Goal: Task Accomplishment & Management: Complete application form

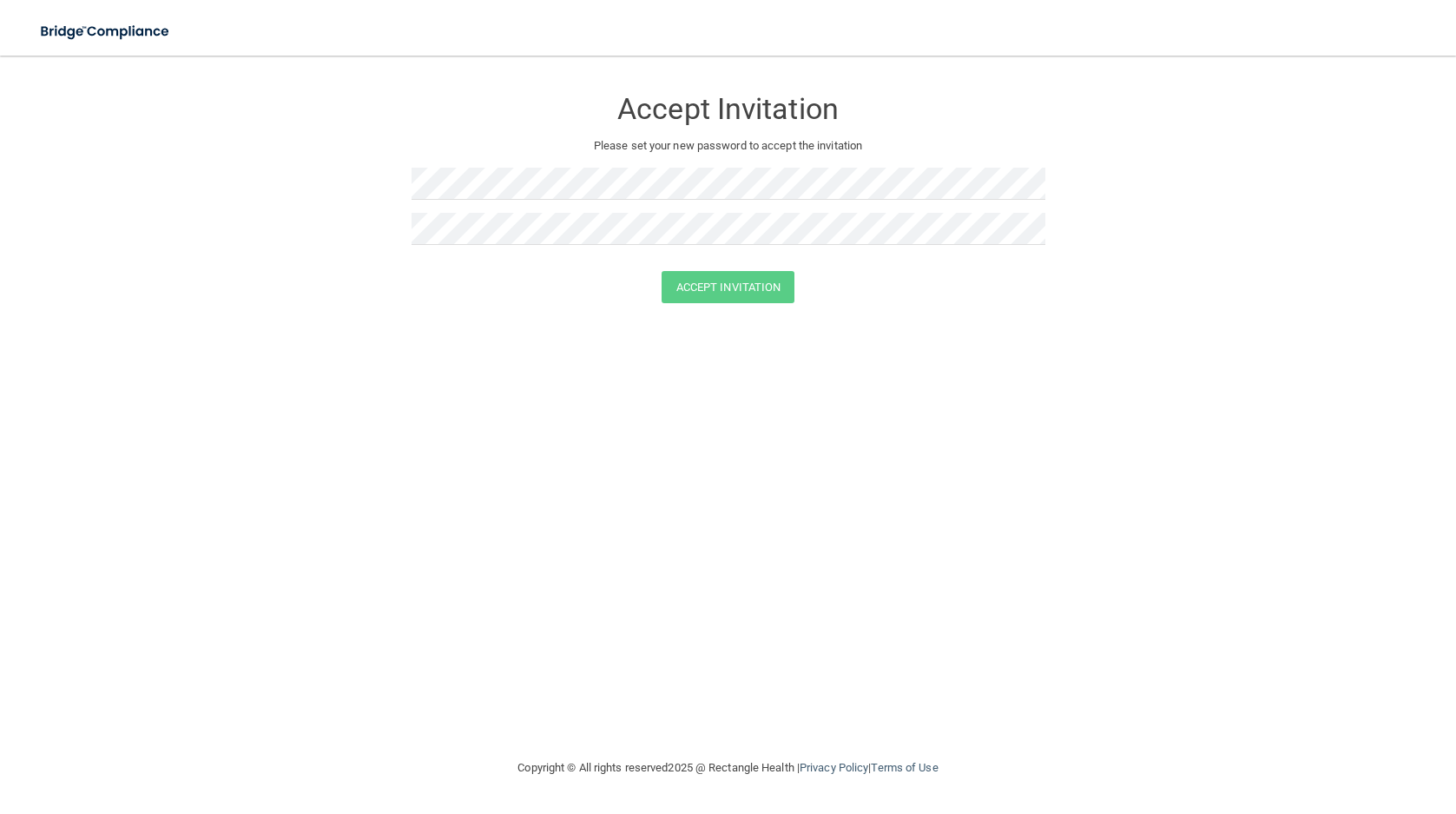
click at [417, 387] on div "Accept Invitation Please set your new password to accept the invitation Accept …" at bounding box center [728, 406] width 1386 height 667
click at [734, 285] on button "Accept Invitation" at bounding box center [728, 286] width 133 height 32
click at [742, 306] on button "Accept Invitation" at bounding box center [728, 312] width 133 height 32
click at [755, 286] on button "Accept Invitation" at bounding box center [728, 286] width 133 height 32
